Goal: Transaction & Acquisition: Obtain resource

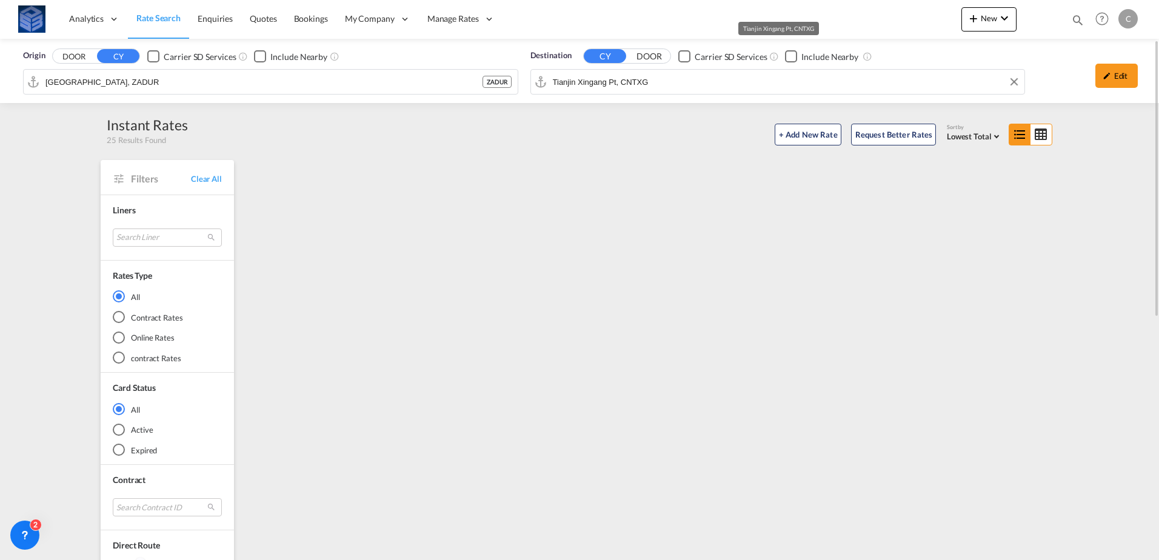
click at [611, 62] on div "Destination CY DOOR Carrier SD Services Include Nearby Tianjin Xingang Pt, CNTXG" at bounding box center [777, 72] width 495 height 45
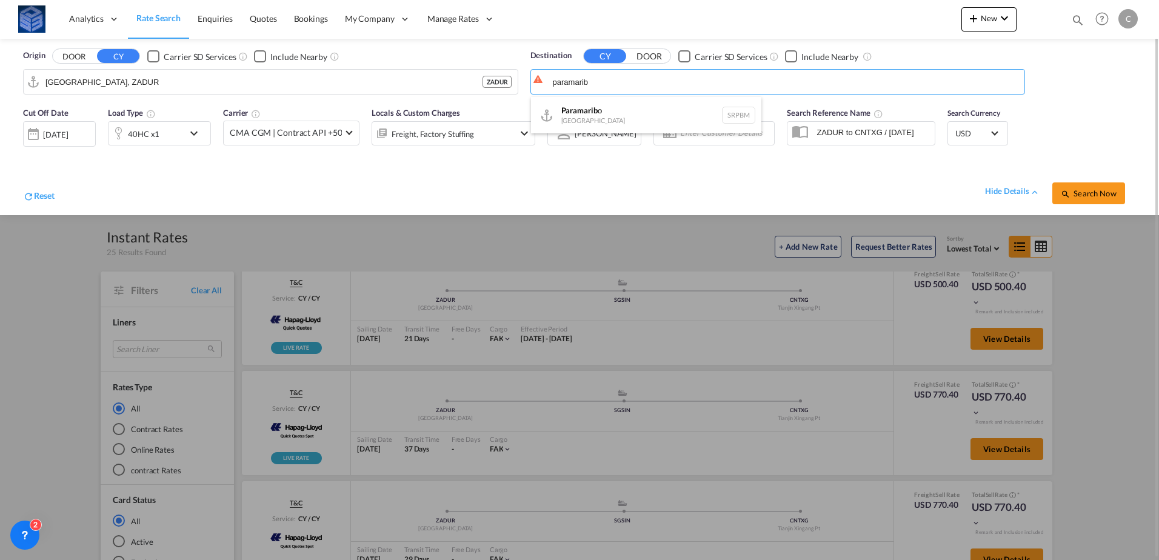
click at [602, 120] on div "Paramarib o [GEOGRAPHIC_DATA] SRPBM" at bounding box center [646, 115] width 230 height 36
type input "Paramaribo, SRPBM"
click at [332, 97] on div "Origin DOOR CY Carrier SD Services Include Nearby [GEOGRAPHIC_DATA], ZADUR ZADUR" at bounding box center [270, 72] width 507 height 57
click at [318, 84] on input "[GEOGRAPHIC_DATA], ZADUR" at bounding box center [278, 82] width 466 height 18
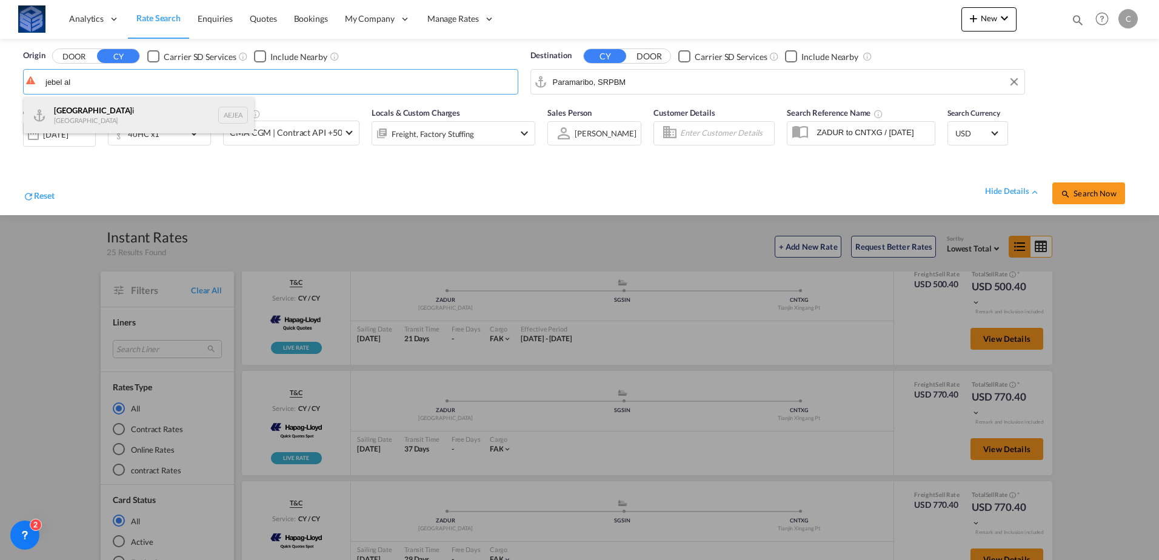
click at [128, 119] on div "[GEOGRAPHIC_DATA] i [GEOGRAPHIC_DATA] AEJEA" at bounding box center [139, 115] width 230 height 36
type input "[GEOGRAPHIC_DATA], [GEOGRAPHIC_DATA]"
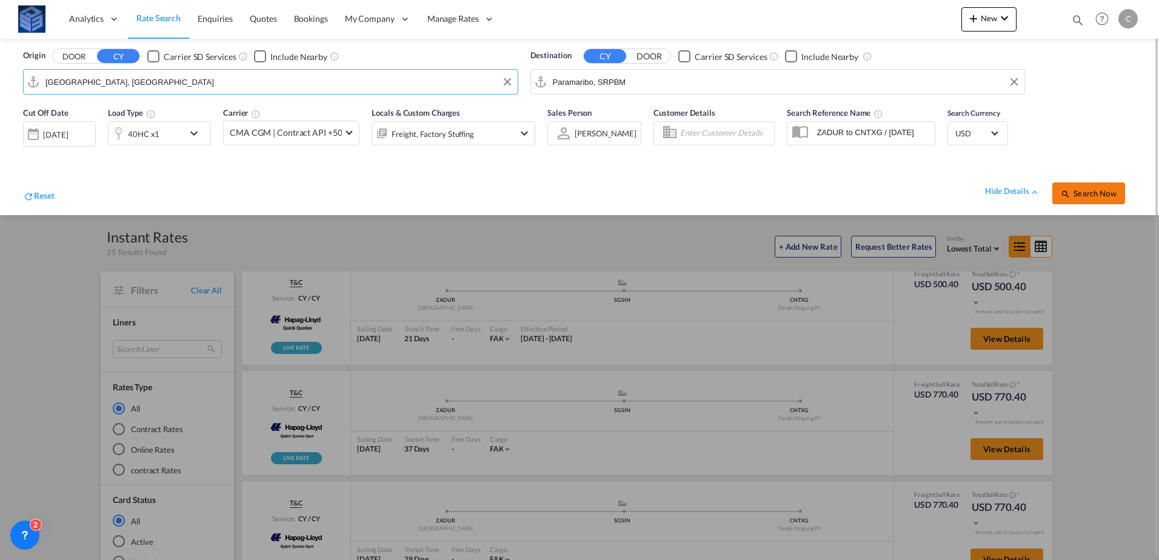
click at [1081, 193] on span "Search Now" at bounding box center [1088, 193] width 55 height 10
